Goal: Book appointment/travel/reservation

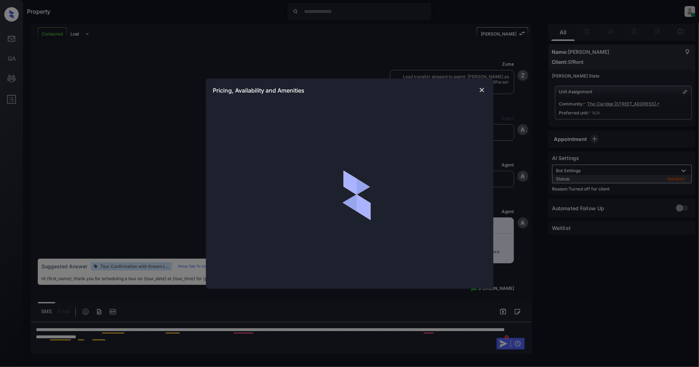
scroll to position [2519, 0]
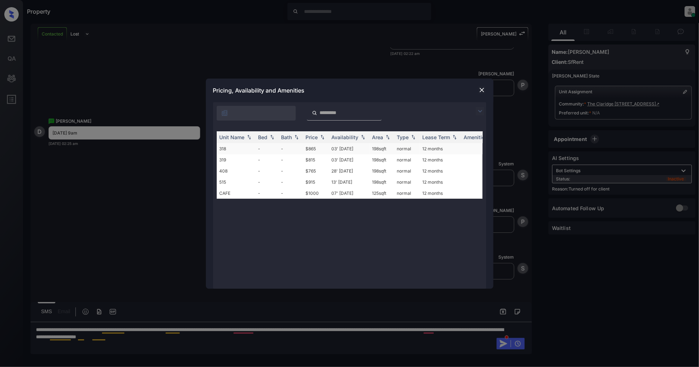
click at [238, 149] on td "318" at bounding box center [236, 148] width 39 height 11
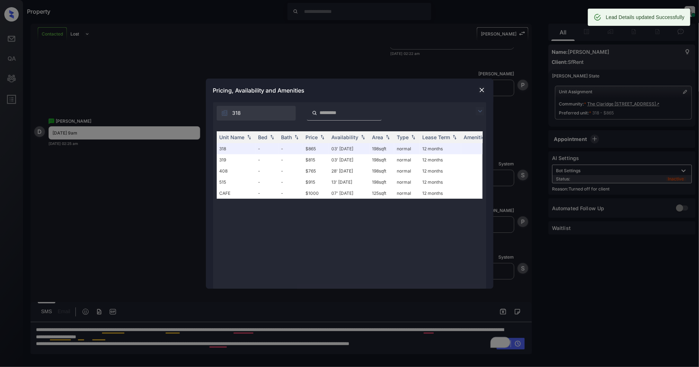
click at [483, 91] on img at bounding box center [481, 90] width 7 height 7
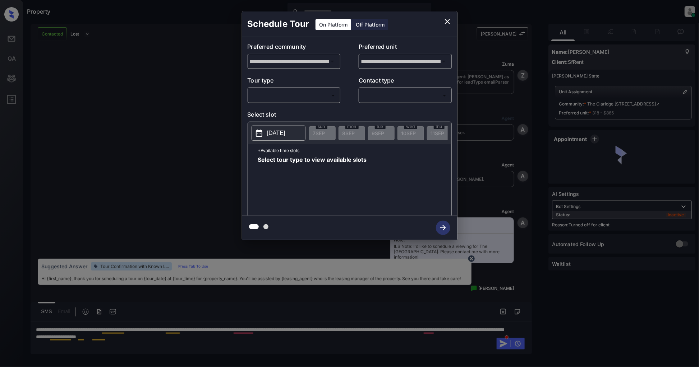
scroll to position [2486, 0]
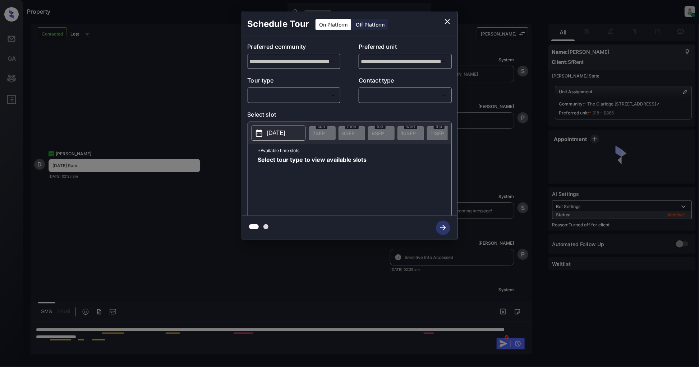
click at [370, 22] on div "Off Platform" at bounding box center [370, 24] width 36 height 11
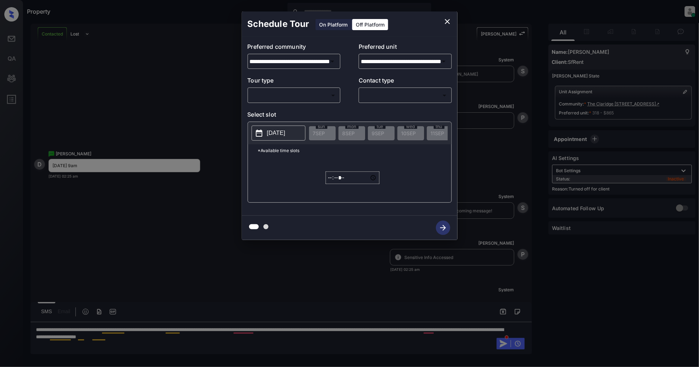
click at [368, 24] on div "Off Platform" at bounding box center [370, 24] width 36 height 11
click at [301, 91] on body "Property Patrick Deasis Online Set yourself offline Set yourself on break Profi…" at bounding box center [349, 183] width 699 height 367
click at [269, 114] on li "In Person" at bounding box center [294, 111] width 88 height 13
type input "********"
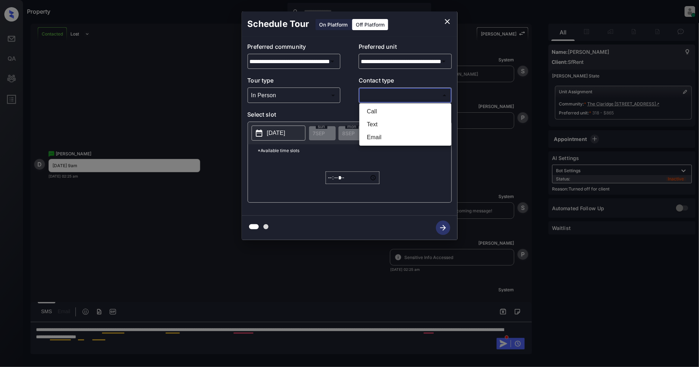
click at [375, 92] on body "Property Patrick Deasis Online Set yourself offline Set yourself on break Profi…" at bounding box center [349, 183] width 699 height 367
click at [390, 122] on li "Text" at bounding box center [405, 124] width 88 height 13
type input "****"
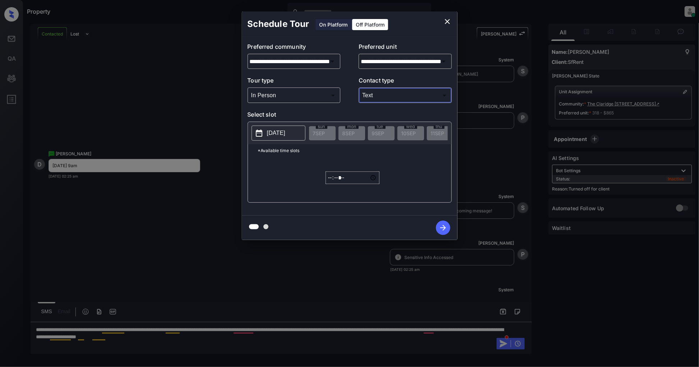
click at [281, 137] on p "[DATE]" at bounding box center [276, 133] width 18 height 9
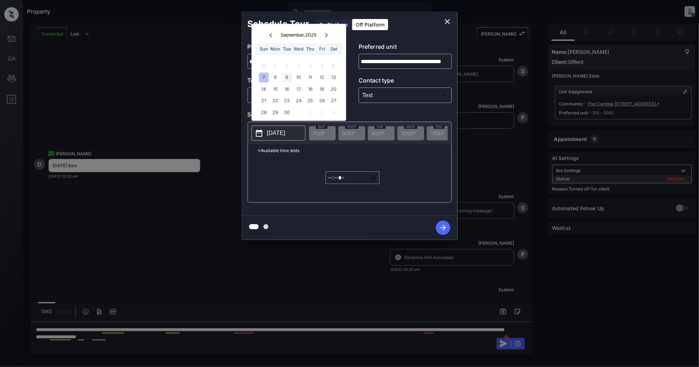
click at [289, 76] on div "9" at bounding box center [287, 78] width 10 height 10
click at [329, 184] on input "*****" at bounding box center [352, 178] width 54 height 13
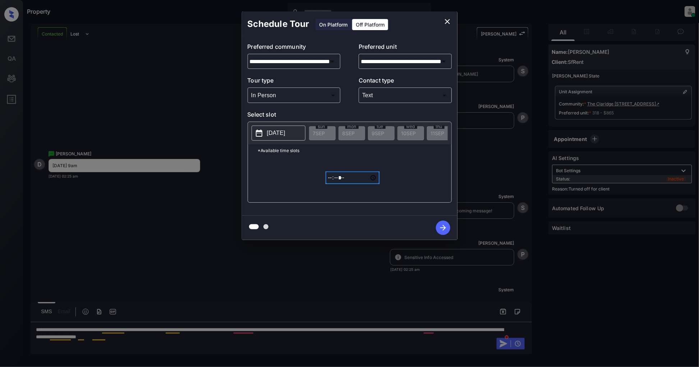
type input "*****"
click at [447, 228] on icon "button" at bounding box center [443, 228] width 14 height 14
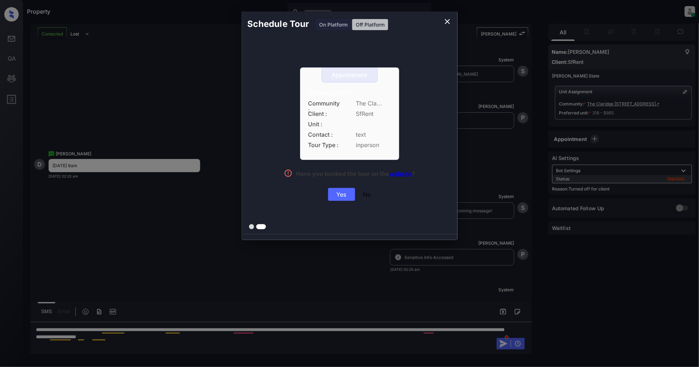
click at [340, 199] on div "Yes" at bounding box center [341, 194] width 27 height 13
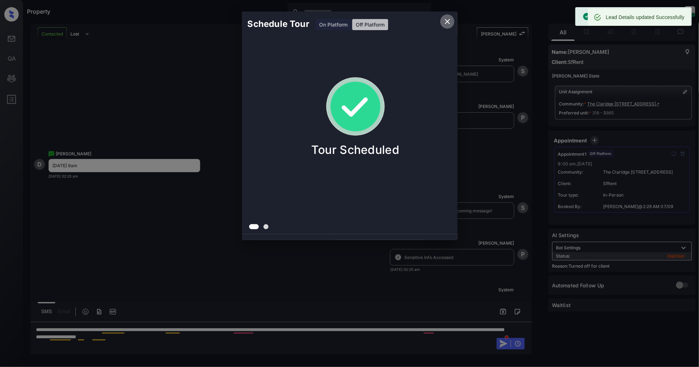
click at [449, 20] on icon "close" at bounding box center [447, 21] width 9 height 9
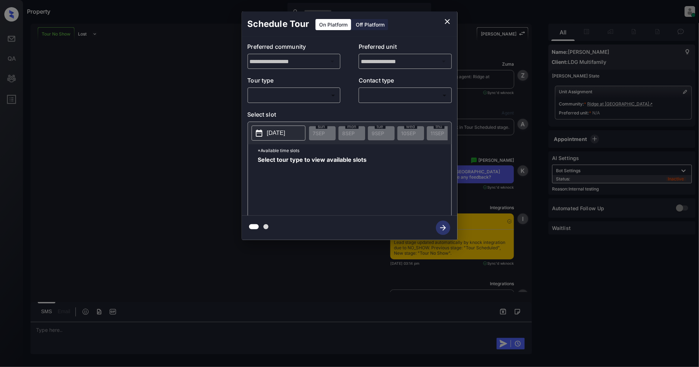
scroll to position [3081, 0]
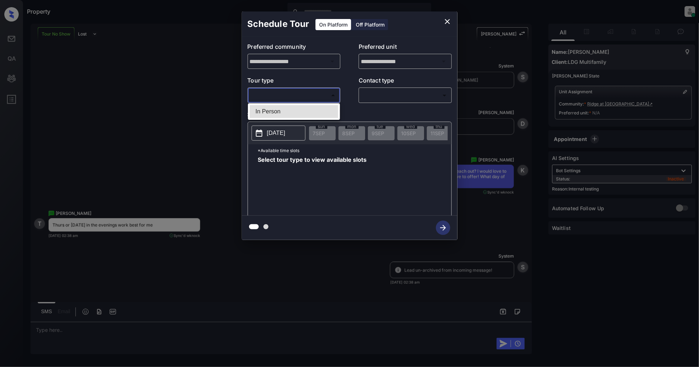
click at [310, 93] on body "Property [PERSON_NAME] Online Set yourself offline Set yourself on break Profil…" at bounding box center [349, 183] width 699 height 367
click at [305, 117] on li "In Person" at bounding box center [294, 111] width 88 height 13
type input "********"
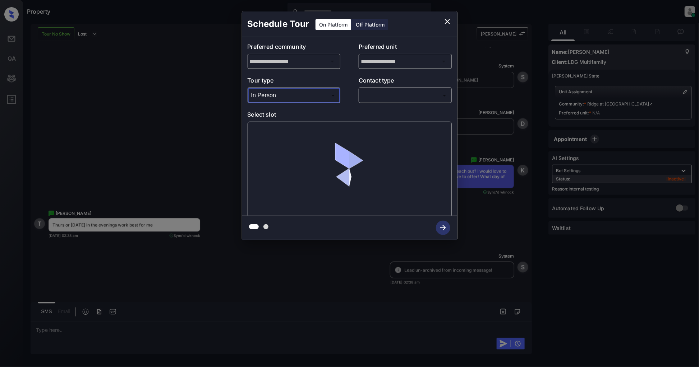
click at [388, 101] on body "Property [PERSON_NAME] Online Set yourself offline Set yourself on break Profil…" at bounding box center [349, 183] width 699 height 367
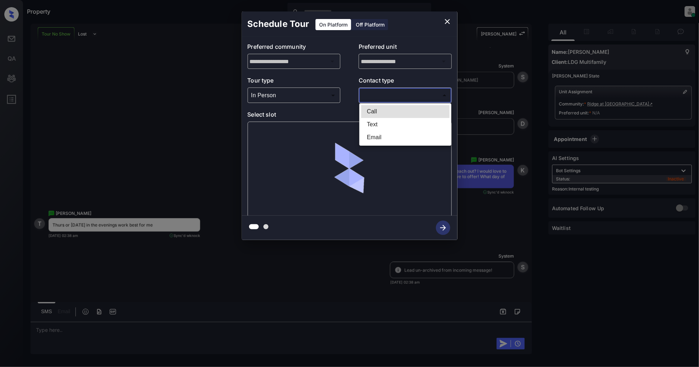
click at [389, 126] on li "Text" at bounding box center [405, 124] width 88 height 13
type input "****"
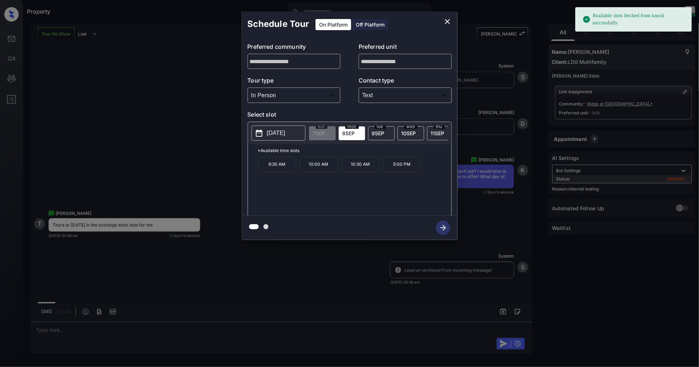
click at [272, 134] on p "[DATE]" at bounding box center [276, 133] width 18 height 9
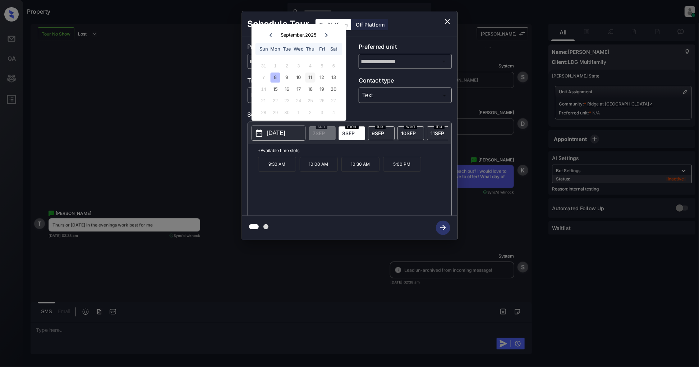
click at [313, 78] on div "11" at bounding box center [310, 78] width 10 height 10
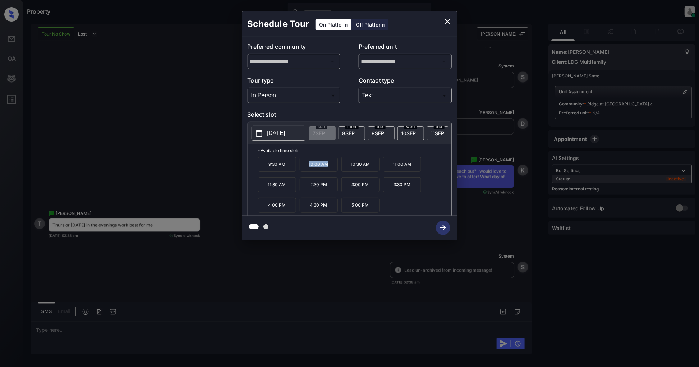
drag, startPoint x: 329, startPoint y: 168, endPoint x: 308, endPoint y: 167, distance: 21.2
click at [308, 167] on p "10:00 AM" at bounding box center [319, 164] width 38 height 15
copy p "10:00 AM"
drag, startPoint x: 329, startPoint y: 190, endPoint x: 309, endPoint y: 189, distance: 19.4
click at [309, 189] on p "2:30 PM" at bounding box center [319, 184] width 38 height 15
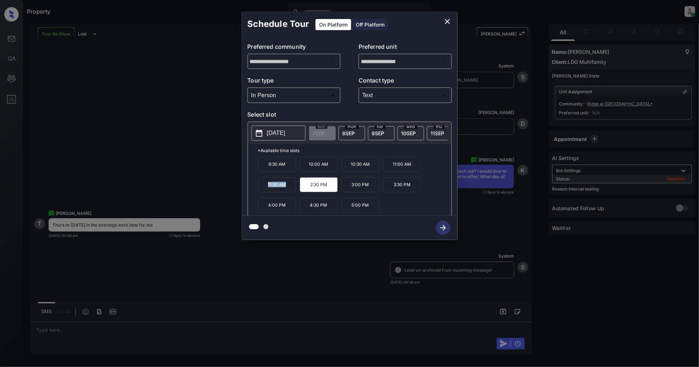
drag, startPoint x: 288, startPoint y: 191, endPoint x: 257, endPoint y: 191, distance: 30.5
click at [257, 191] on div "*Available time slots 9:30 AM 10:00 AM 10:30 AM 11:00 AM 11:30 AM 2:30 PM 3:00 …" at bounding box center [349, 181] width 203 height 74
copy p "11:30 AM"
drag, startPoint x: 413, startPoint y: 191, endPoint x: 389, endPoint y: 190, distance: 24.8
click at [389, 190] on p "3:30 PM" at bounding box center [402, 184] width 38 height 15
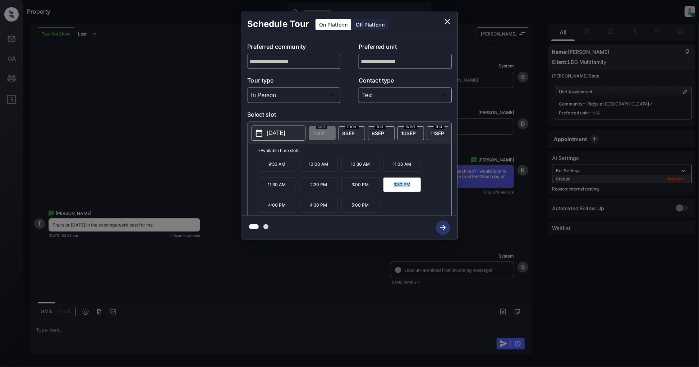
copy p "3:30 PM"
click at [445, 20] on icon "close" at bounding box center [447, 21] width 9 height 9
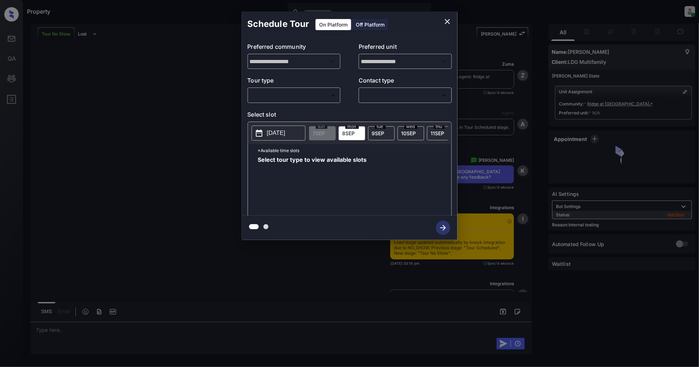
scroll to position [3081, 0]
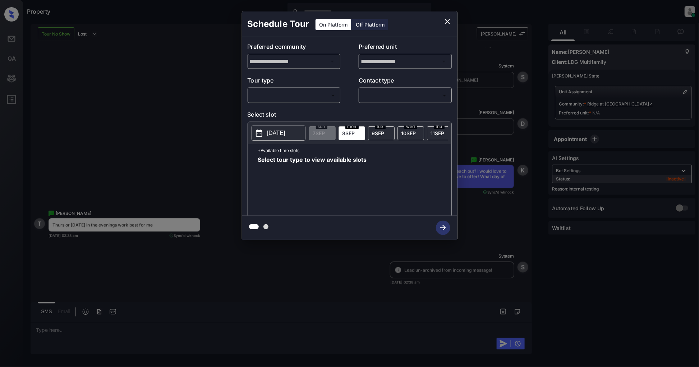
click at [311, 91] on body "Property [PERSON_NAME] Online Set yourself offline Set yourself on break Profil…" at bounding box center [349, 183] width 699 height 367
click at [285, 106] on li "In Person" at bounding box center [294, 111] width 88 height 13
type input "********"
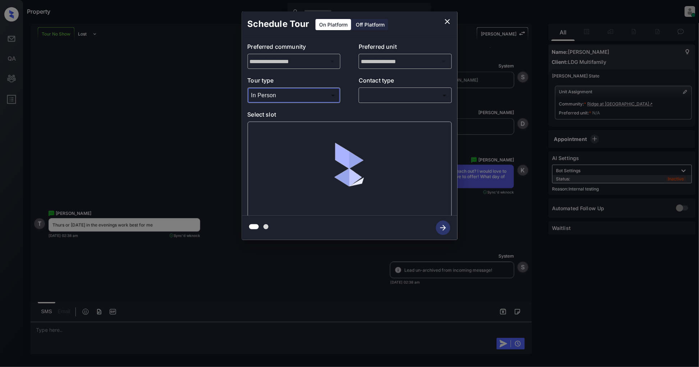
click at [394, 98] on body "Property [PERSON_NAME] Online Set yourself offline Set yourself on break Profil…" at bounding box center [349, 183] width 699 height 367
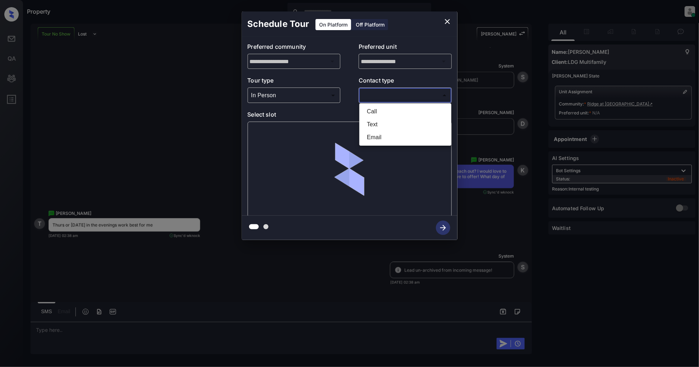
click at [384, 123] on li "Text" at bounding box center [405, 124] width 88 height 13
type input "****"
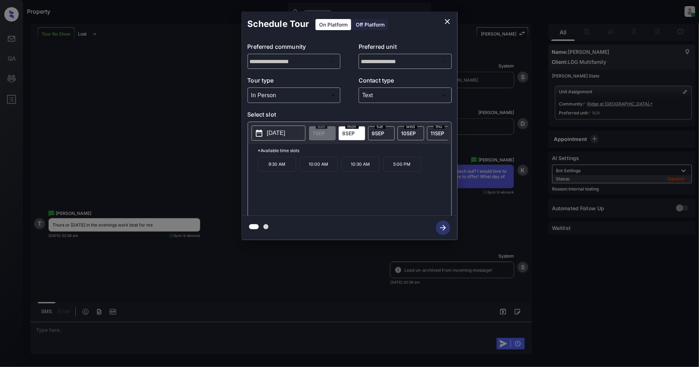
click at [277, 136] on p "[DATE]" at bounding box center [276, 133] width 18 height 9
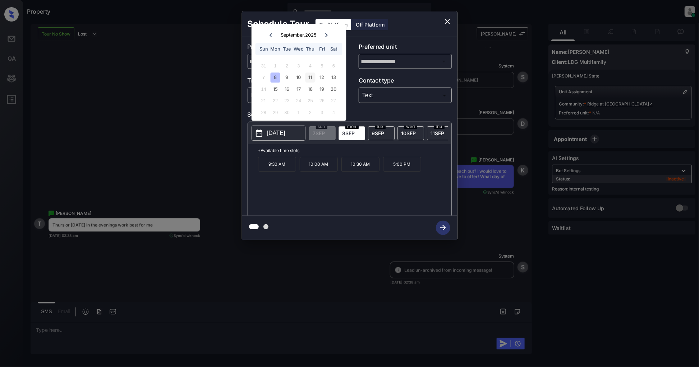
click at [312, 77] on div "11" at bounding box center [310, 78] width 10 height 10
click at [323, 80] on div "12" at bounding box center [322, 78] width 10 height 10
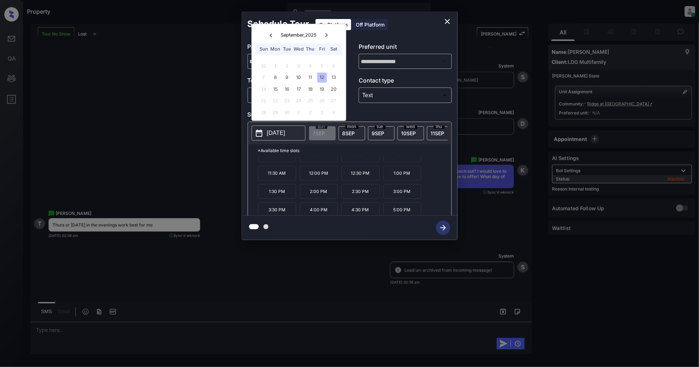
scroll to position [12, 0]
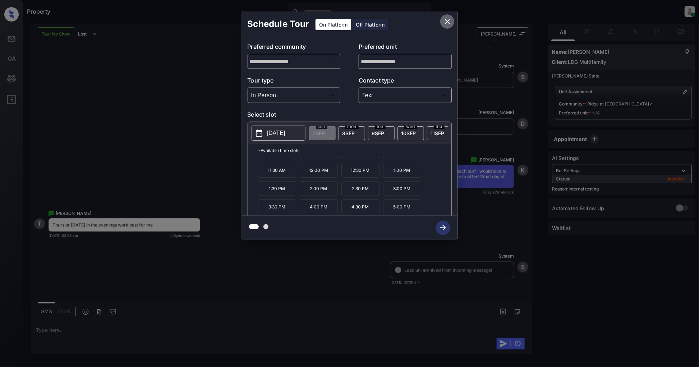
click at [449, 17] on icon "close" at bounding box center [447, 21] width 9 height 9
